Goal: Task Accomplishment & Management: Complete application form

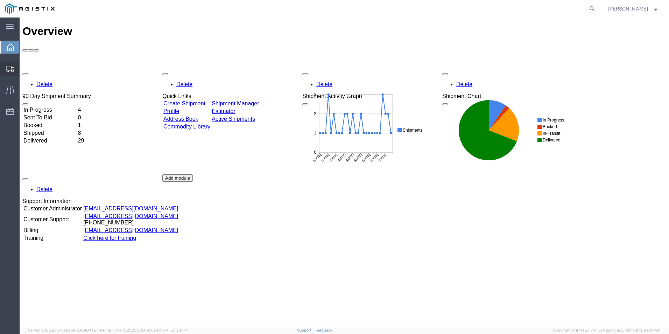
click at [0, 0] on span "Create Shipment" at bounding box center [0, 0] width 0 height 0
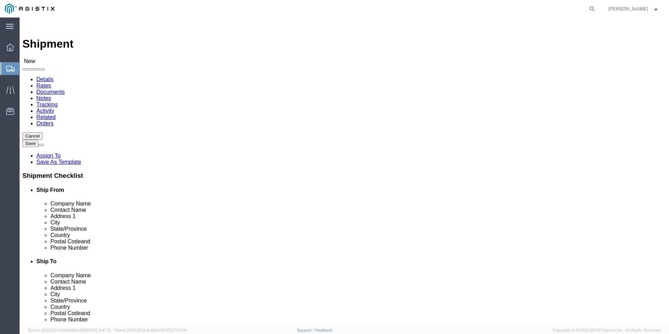
select select
click select "Select Kerotest Manufacturing Corp PG&E"
select select "9596"
click select "Select Kerotest Manufacturing Corp PG&E"
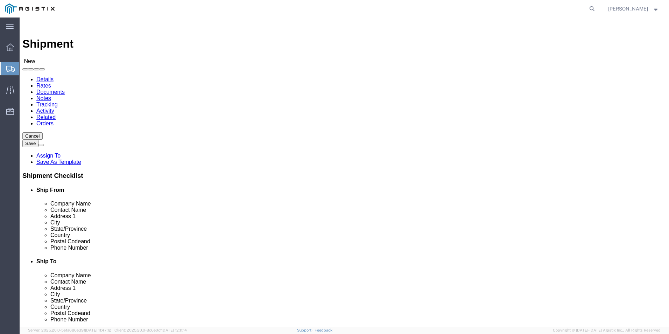
select select
click select "Select All Others [GEOGRAPHIC_DATA] [GEOGRAPHIC_DATA] [GEOGRAPHIC_DATA] [GEOGRA…"
select select "19740"
click select "Select All Others [GEOGRAPHIC_DATA] [GEOGRAPHIC_DATA] [GEOGRAPHIC_DATA] [GEOGRA…"
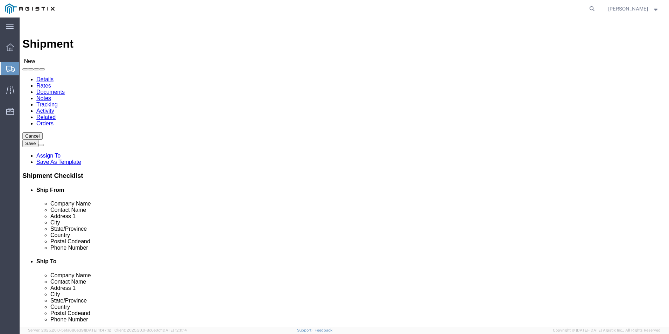
select select "MYPROFILE"
select select "LA"
click input "text"
type input "P"
click p "- PACIFIC GAS & ELECTRIC - ([PERSON_NAME]) [STREET_ADDRESS][PERSON_NAME]"
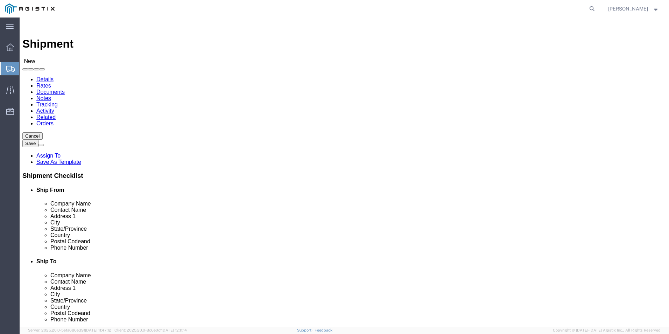
select select "CA"
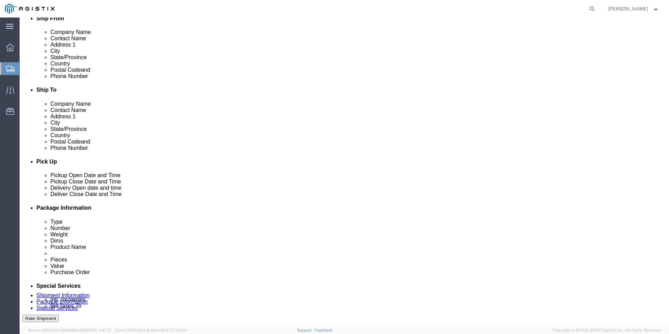
scroll to position [175, 0]
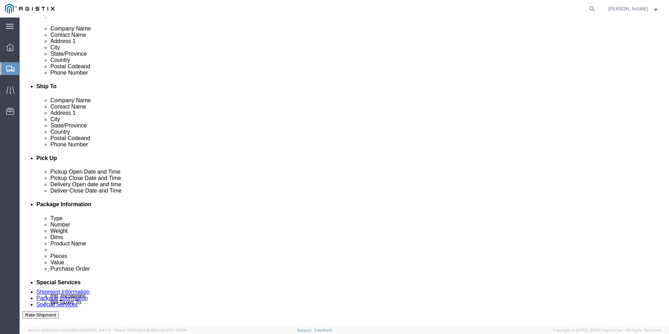
type input "PACIFIC GAS & ELECTRIC"
click div "[DATE] 2:00 PM"
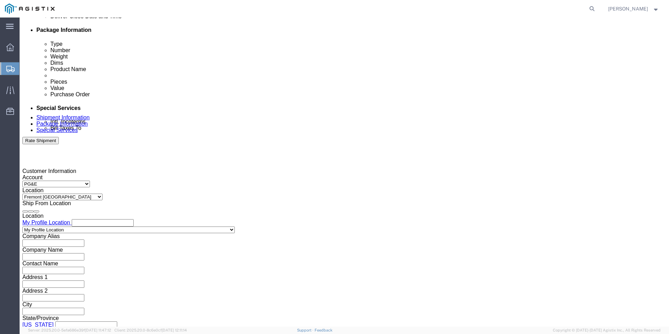
click input "2:00 PM"
type input "8:00 AM"
click button "Apply"
click div "[DATE] 9:00 AM"
click input "5:00 AM"
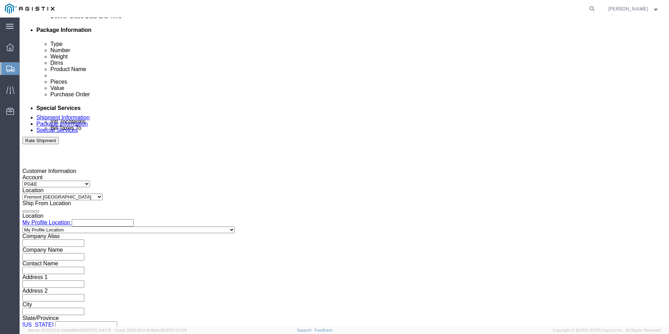
click button "Apply"
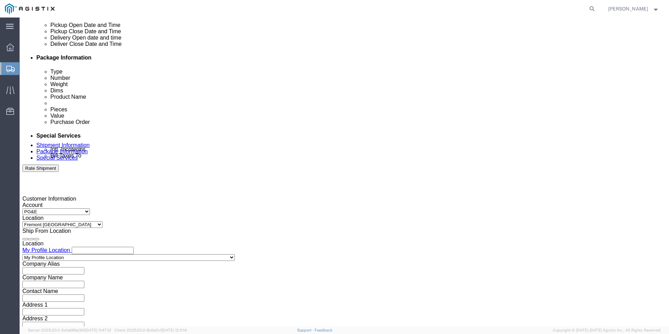
scroll to position [279, 0]
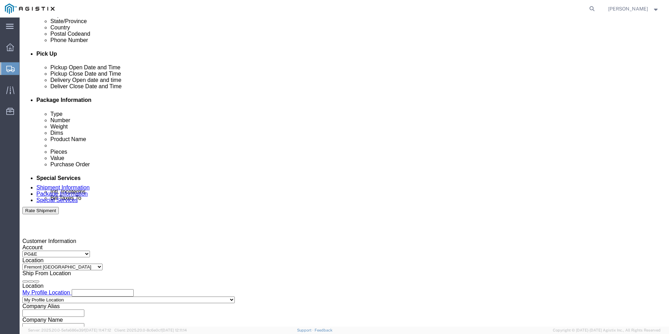
click div "[DATE] 9:00 AM"
type input "4:00 PM"
click button "Apply"
click div
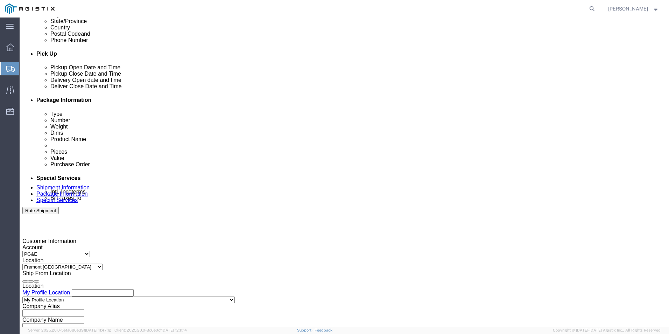
click div "[DATE] 5:00 PM"
type input "8:00 AM"
click button "Apply"
click div "Deliver Close Date Deliver Close Time Deliver Close Date and Time"
click div
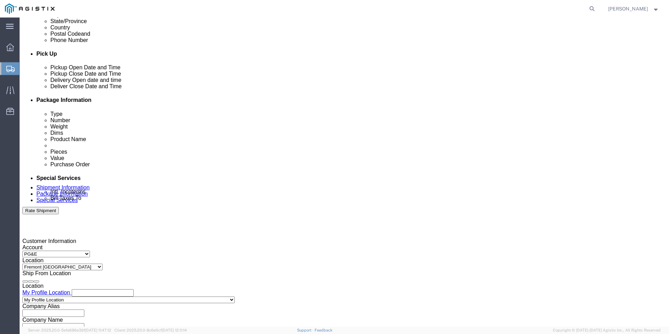
type input "4:00 PM"
click button "Apply"
click input "text"
type input "3501422899"
click select "Select Account Type Activity ID Airline Appointment Number ASN Batch Request # …"
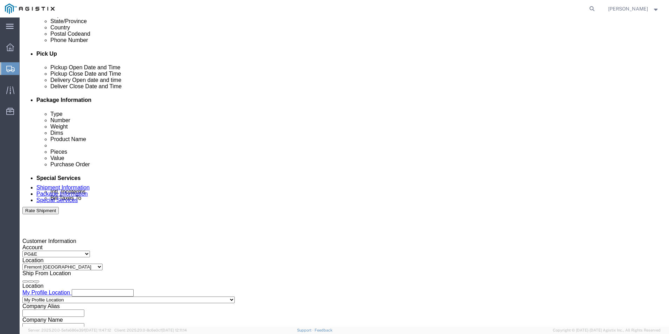
click div "Delivery by Date Delivery Start Date Delivery Start Time Deliver Open Date and …"
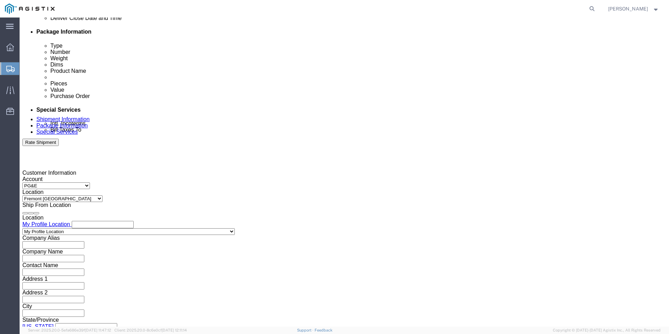
scroll to position [349, 0]
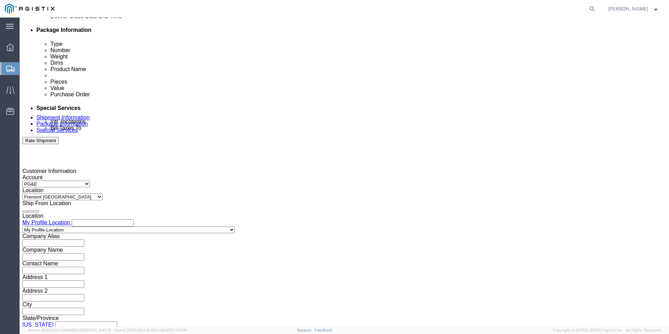
click select "Select Air Less than Truckload Multi-Leg Ocean Freight Rail Small Parcel Truckl…"
select select "LTL"
click select "Select Air Less than Truckload Multi-Leg Ocean Freight Rail Small Parcel Truckl…"
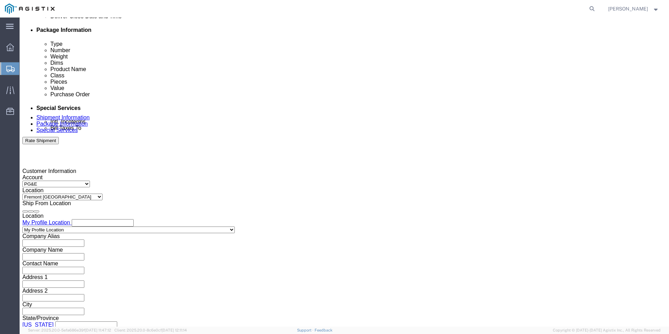
click button "Continue"
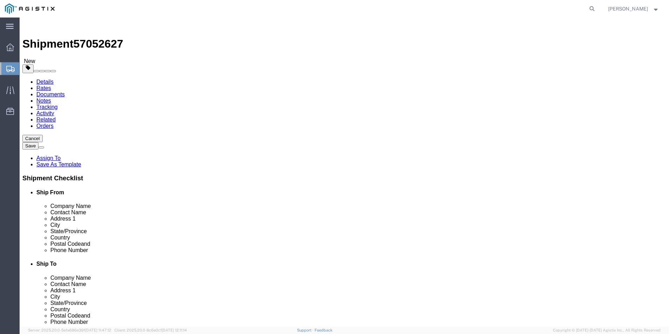
drag, startPoint x: 238, startPoint y: 122, endPoint x: 232, endPoint y: 125, distance: 5.9
click select "Select Bulk Bundle(s) Cardboard Box(es) Carton(s) Crate(s) Drum(s) (Fiberboard)…"
select select "PSNS"
click select "Select Bulk Bundle(s) Cardboard Box(es) Carton(s) Crate(s) Drum(s) (Fiberboard)…"
click input "text"
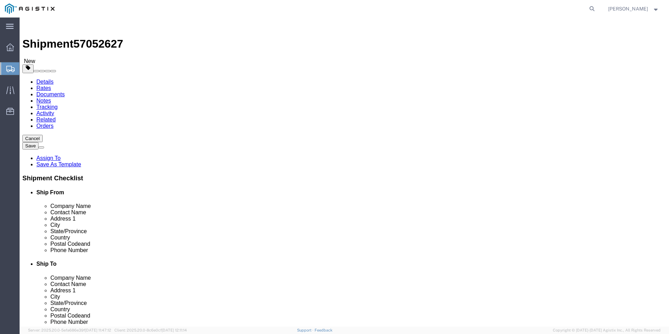
click input "1"
type input "1"
click input "text"
type input "48"
type input "40"
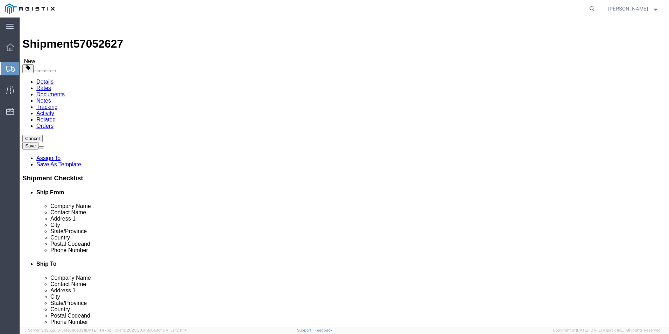
type input "40"
type input "417"
click link "Add Content"
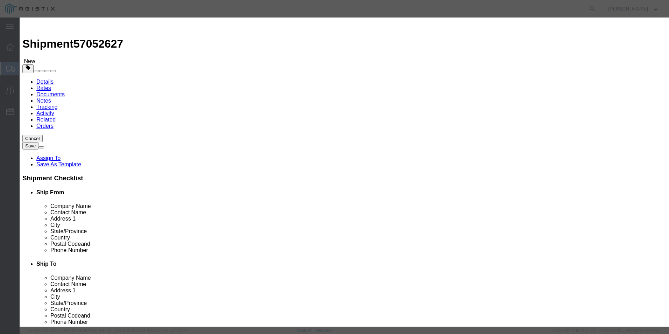
click div "Product Name Pieces 0 Select Bag Barrels 100Board Feet Bottle Box Blister Pack …"
click input "text"
type input "PLASTIC VALVES (3238-20)"
click input "0"
type input "4"
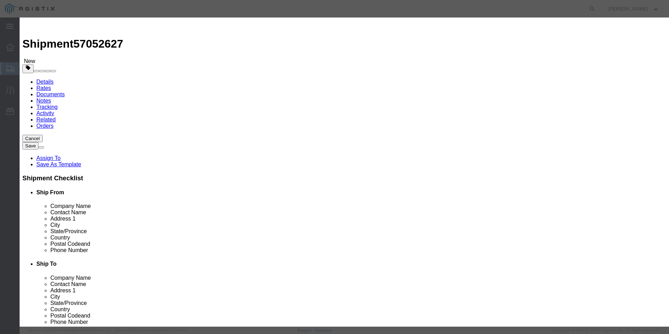
type input "4800.00"
select select "USD"
drag, startPoint x: 316, startPoint y: 93, endPoint x: 311, endPoint y: 93, distance: 5.2
click select "Select 50 55 60 65 70 85 92.5 100 125 175 250 300 400"
select select "125"
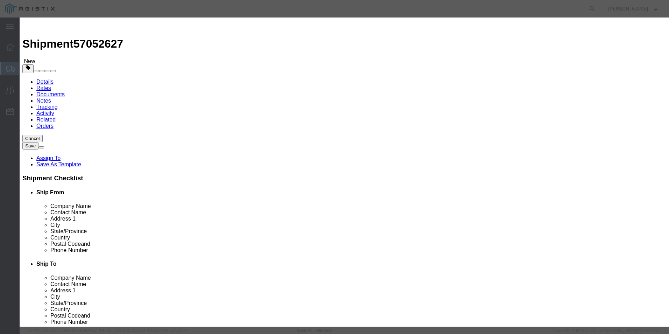
click select "Select 50 55 60 65 70 85 92.5 100 125 175 250 300 400"
click button "Save & Close"
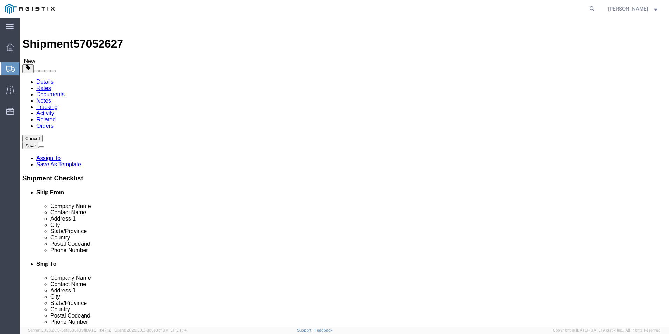
click button "Rate Shipment"
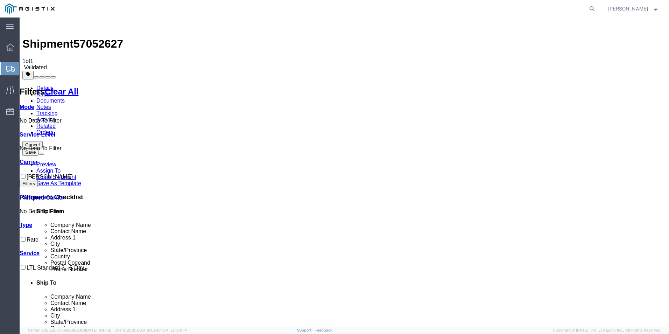
drag, startPoint x: 435, startPoint y: 101, endPoint x: 402, endPoint y: 127, distance: 42.1
